Goal: Information Seeking & Learning: Learn about a topic

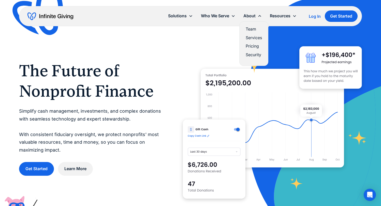
click at [252, 28] on link "Team" at bounding box center [254, 29] width 16 height 7
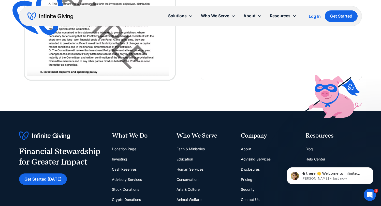
scroll to position [1378, 0]
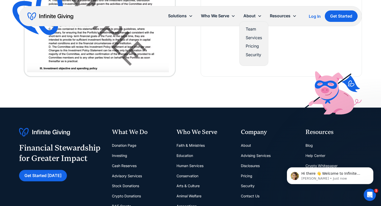
click at [249, 36] on link "Services" at bounding box center [254, 37] width 16 height 7
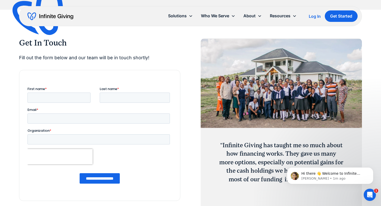
scroll to position [659, 0]
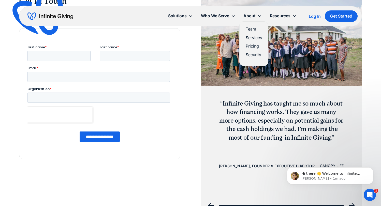
click at [253, 46] on link "Pricing" at bounding box center [254, 46] width 16 height 7
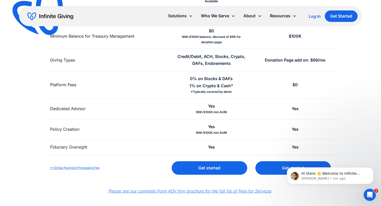
scroll to position [168, 0]
